Goal: Task Accomplishment & Management: Use online tool/utility

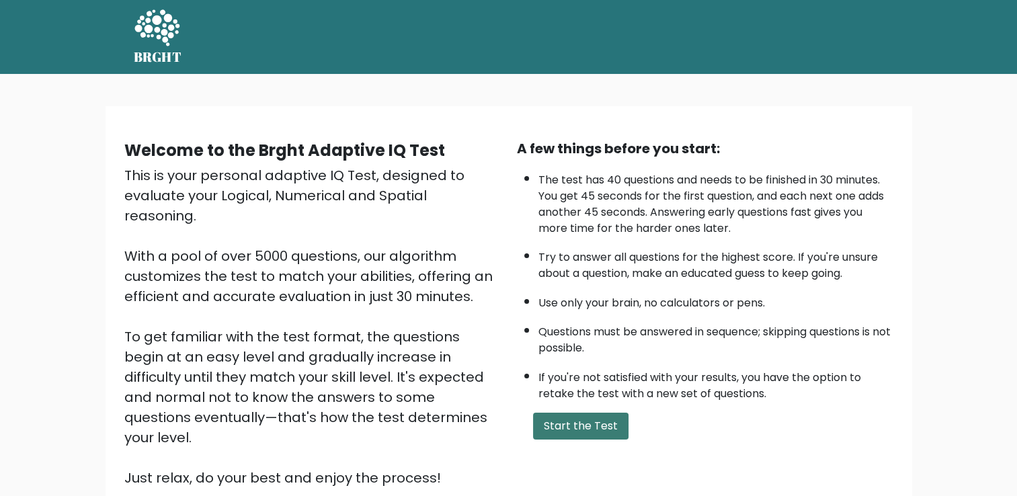
click at [537, 431] on button "Start the Test" at bounding box center [580, 426] width 95 height 27
